Goal: Register for event/course

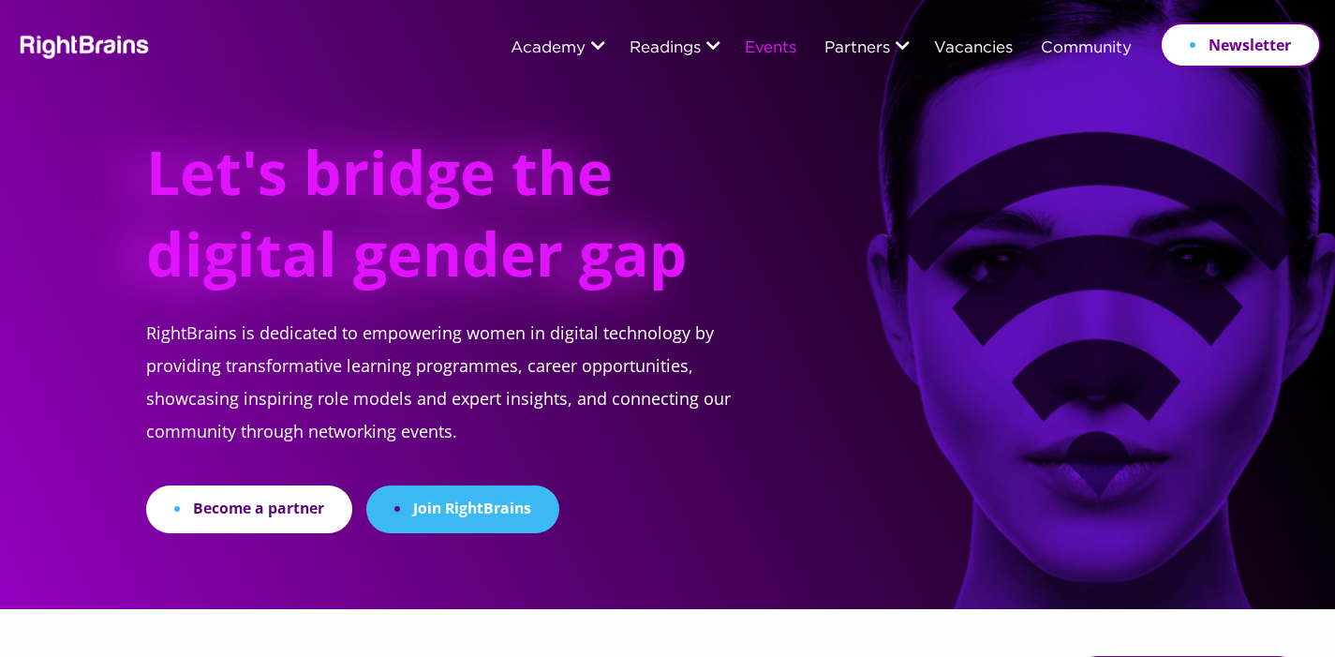
click at [772, 51] on link "Events" at bounding box center [771, 48] width 52 height 17
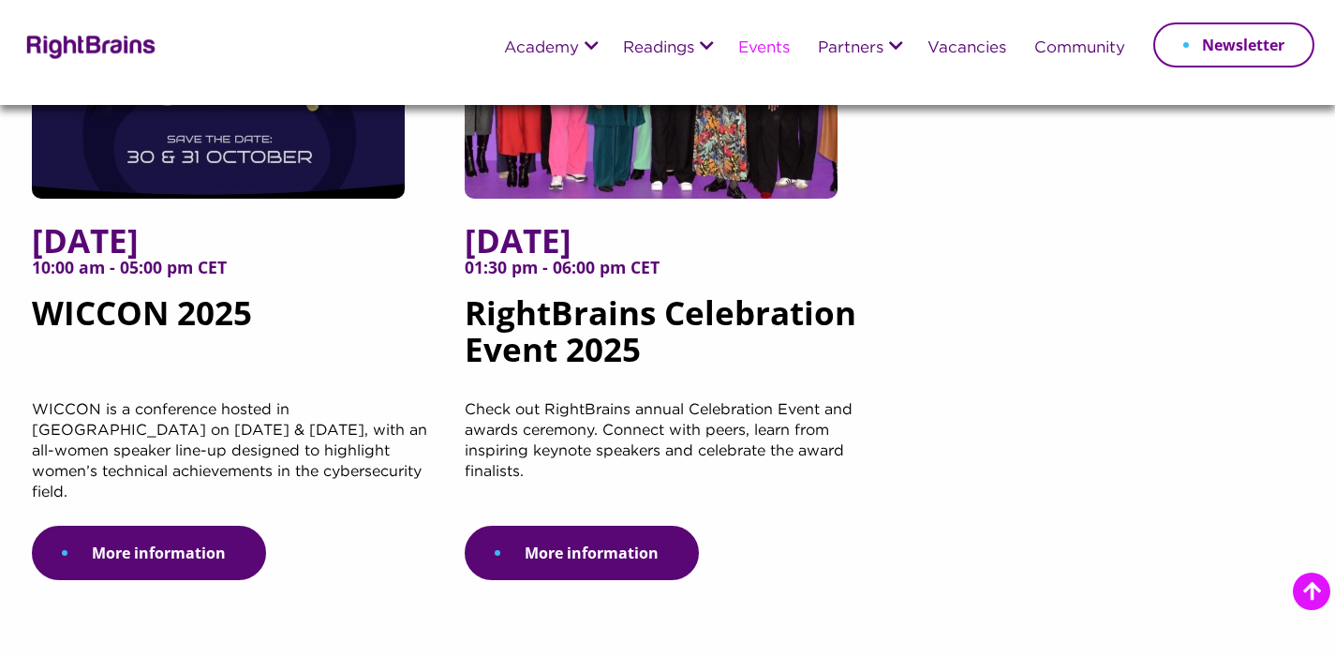
scroll to position [473, 0]
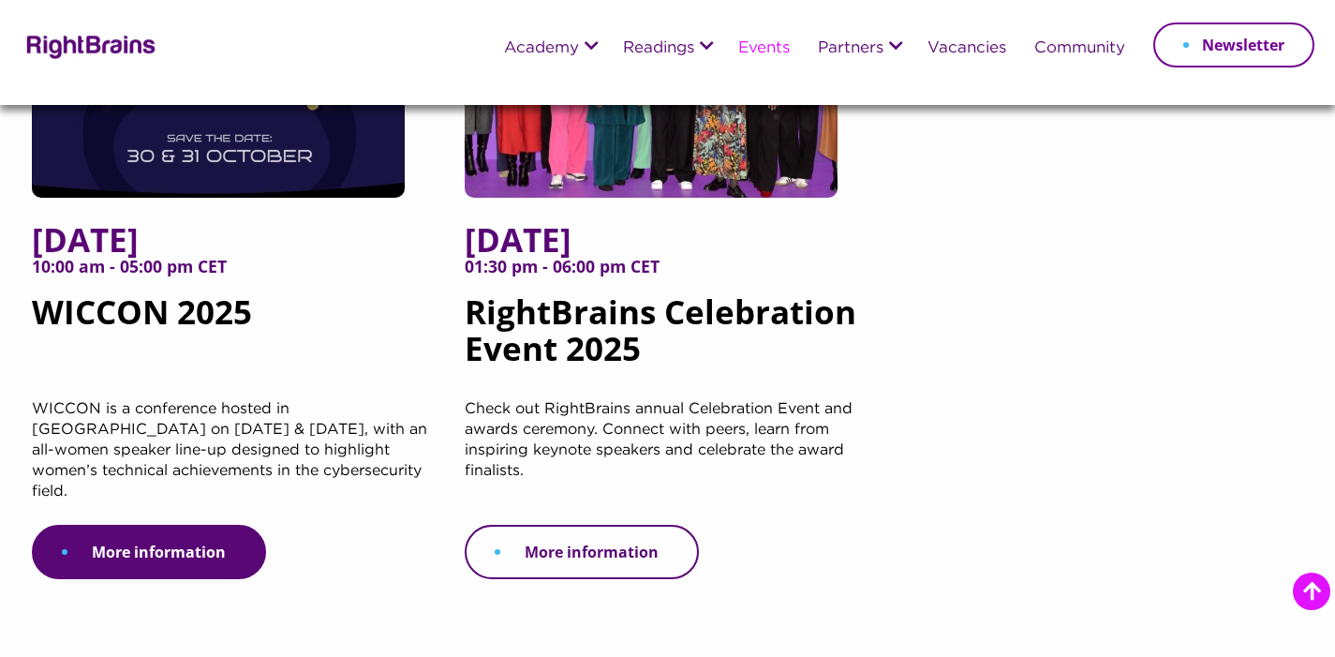
click at [593, 532] on link "More information" at bounding box center [582, 552] width 234 height 54
